Goal: Information Seeking & Learning: Learn about a topic

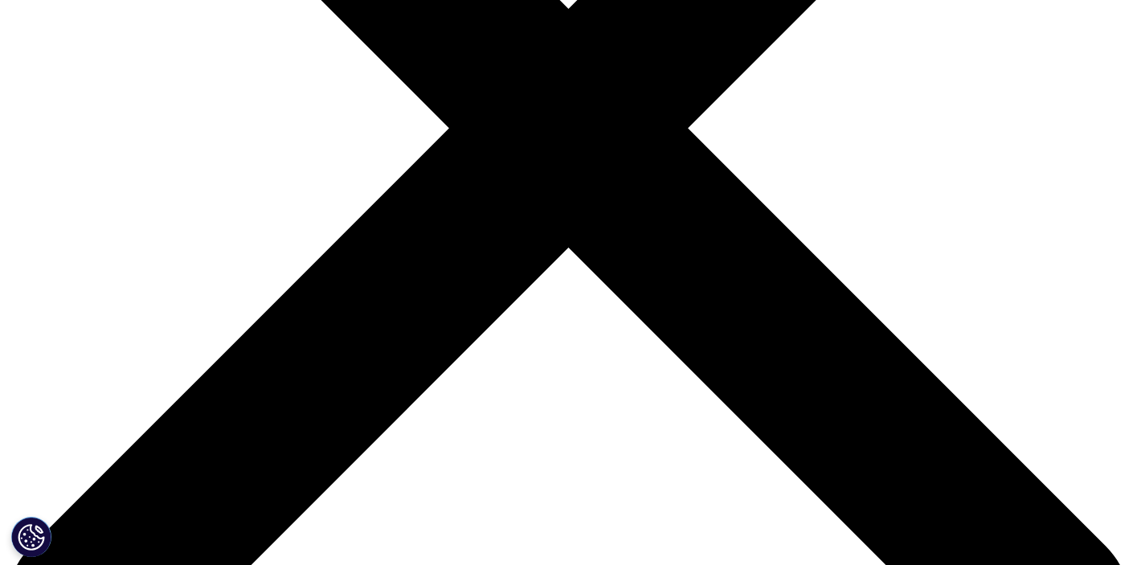
scroll to position [572, 0]
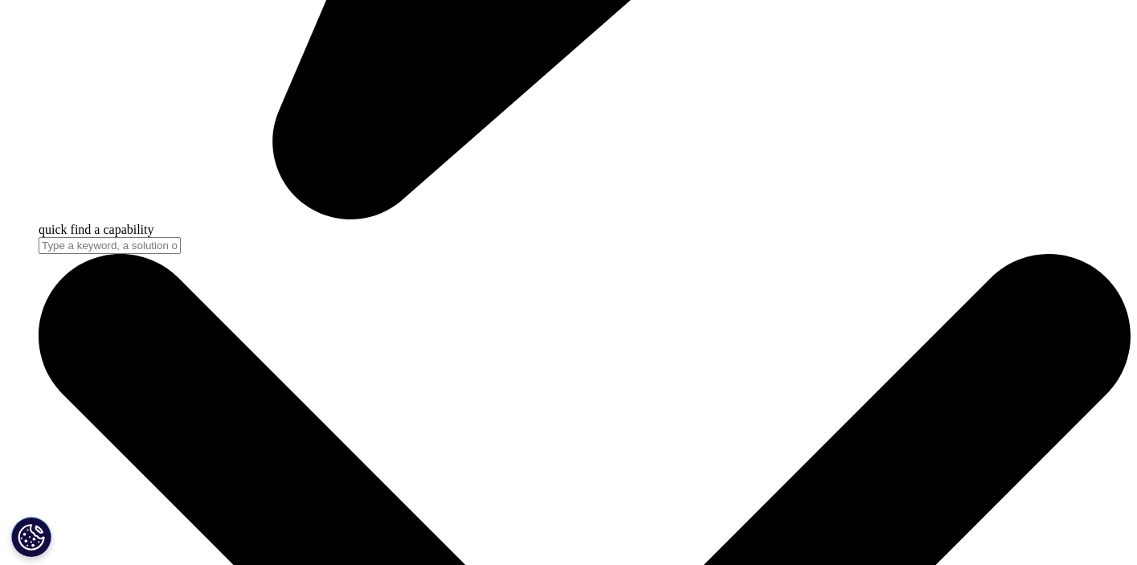
scroll to position [4751, 0]
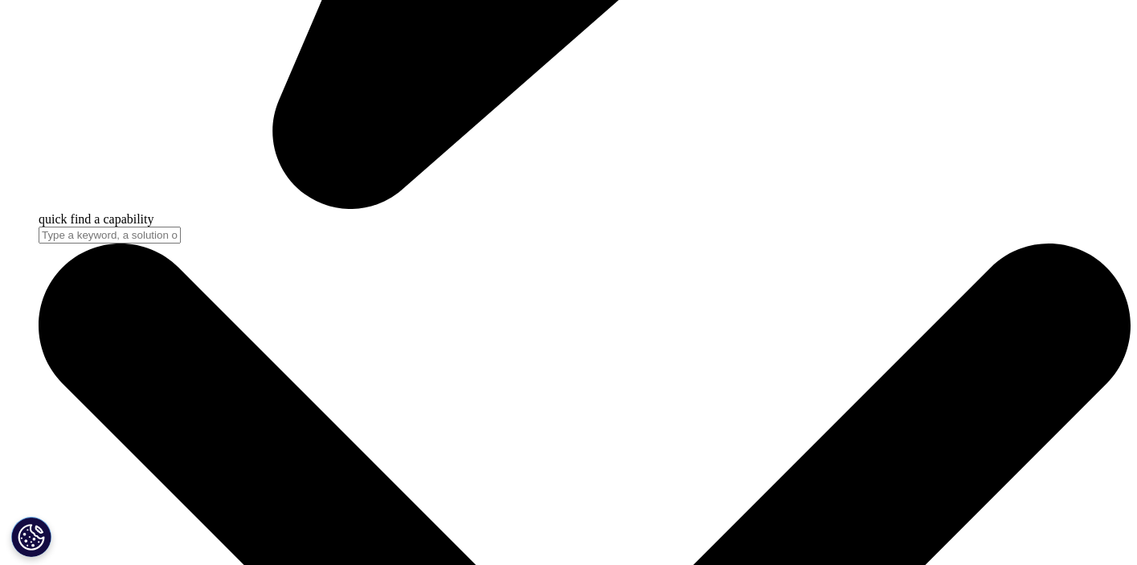
drag, startPoint x: 790, startPoint y: 285, endPoint x: 856, endPoint y: 327, distance: 78.0
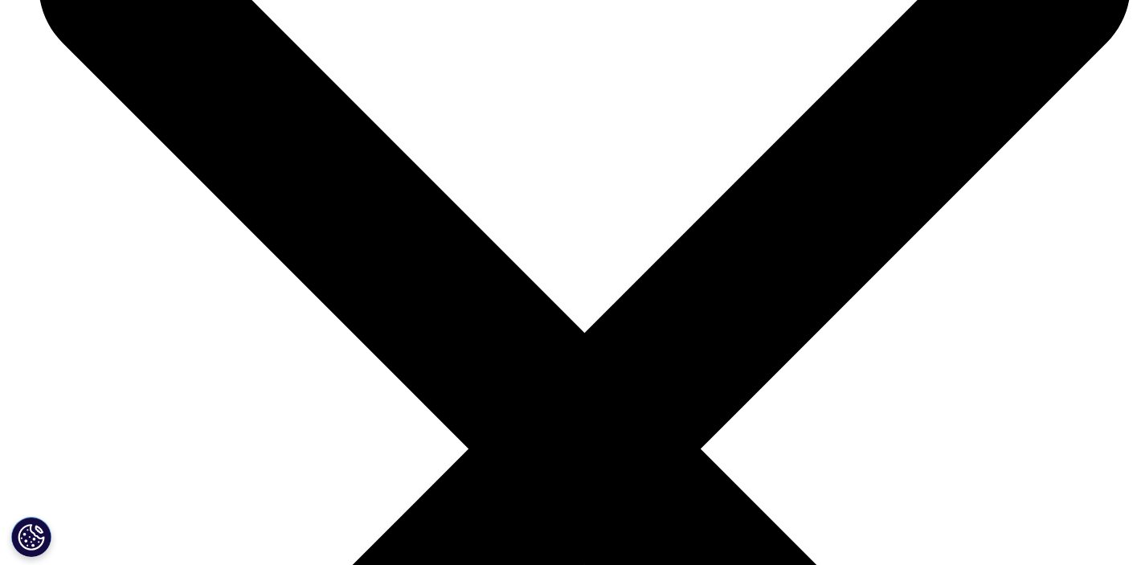
scroll to position [5092, 0]
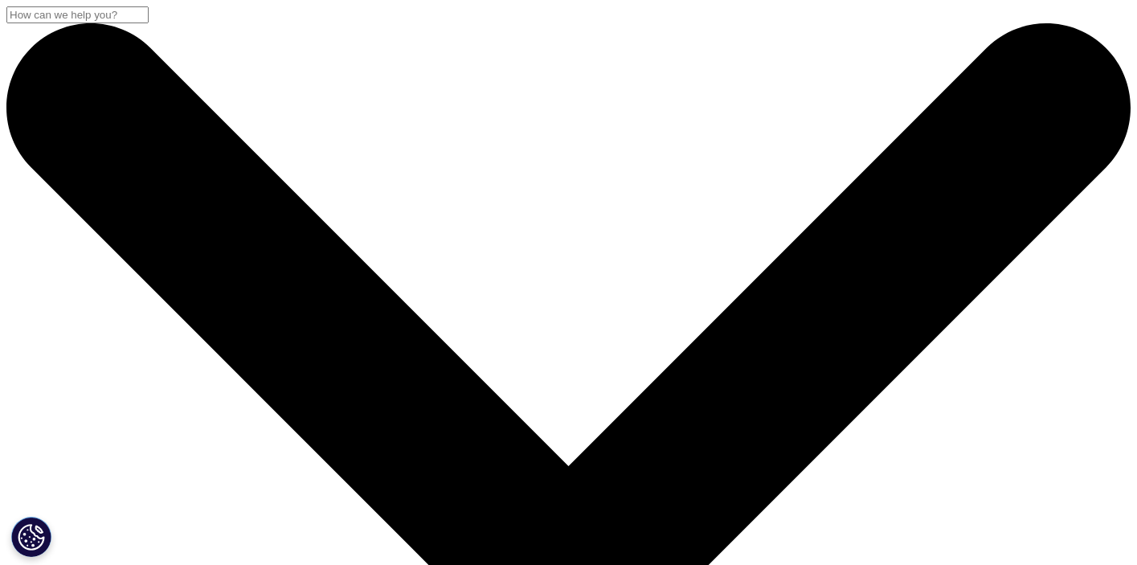
drag, startPoint x: 571, startPoint y: 220, endPoint x: 683, endPoint y: 317, distance: 148.7
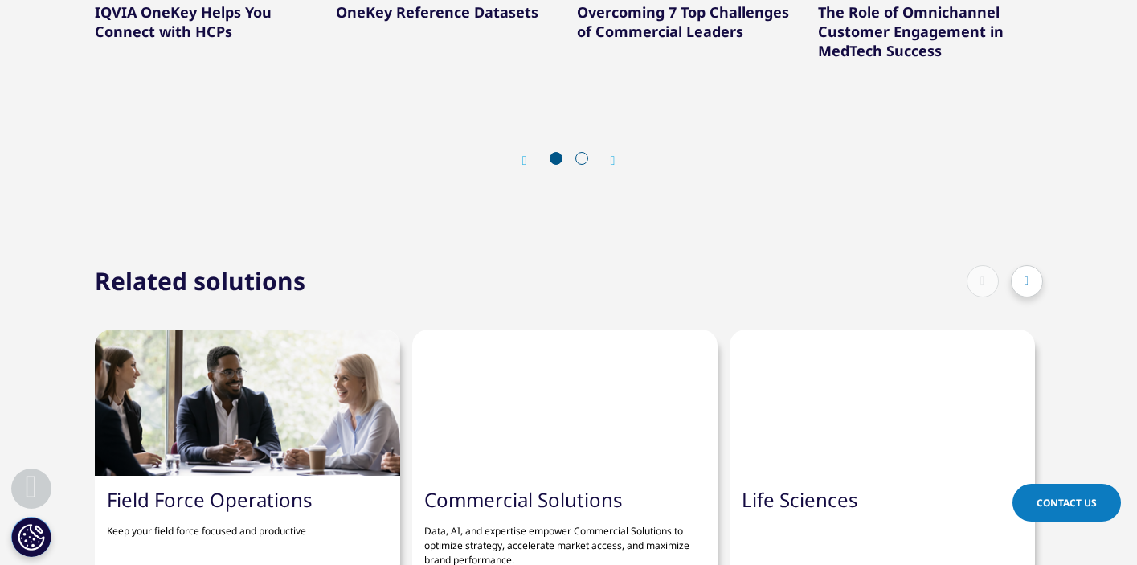
scroll to position [2888, 0]
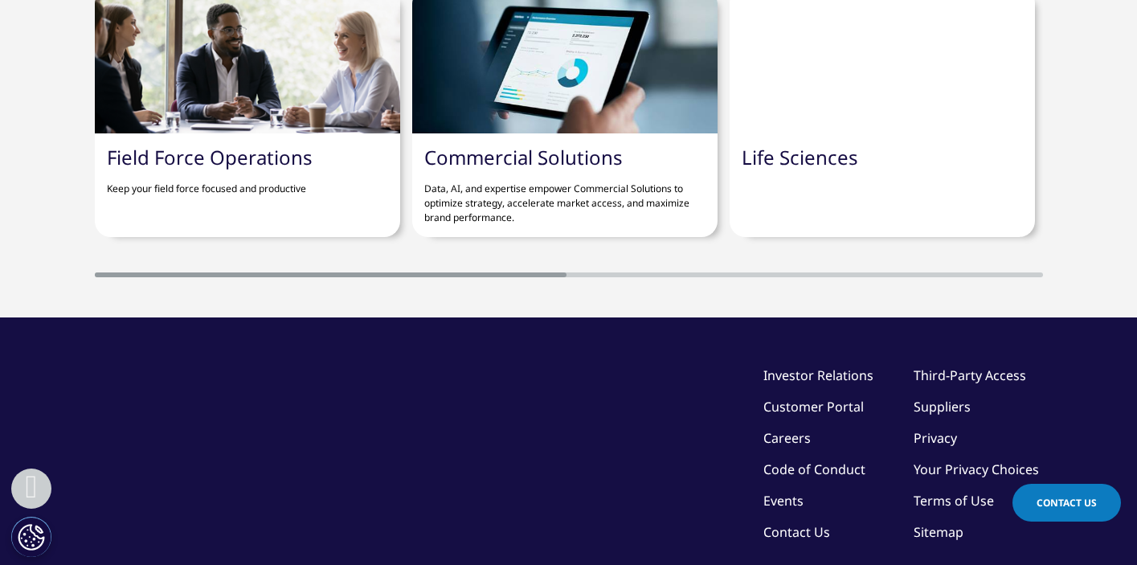
drag, startPoint x: 551, startPoint y: 410, endPoint x: 124, endPoint y: 0, distance: 592.2
